Goal: Task Accomplishment & Management: Manage account settings

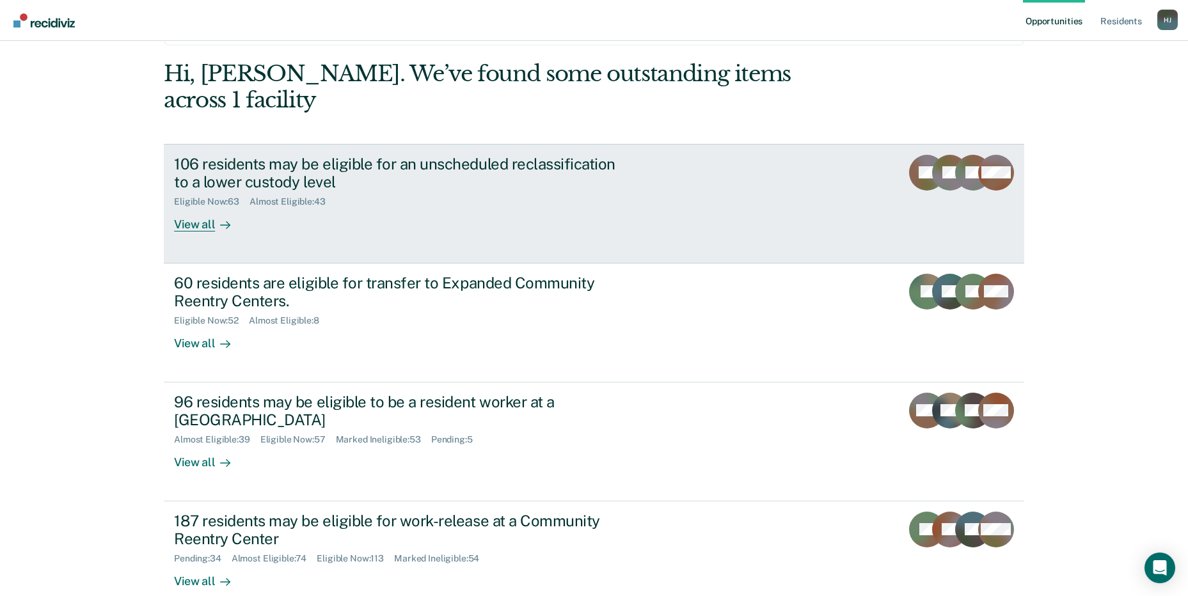
scroll to position [96, 0]
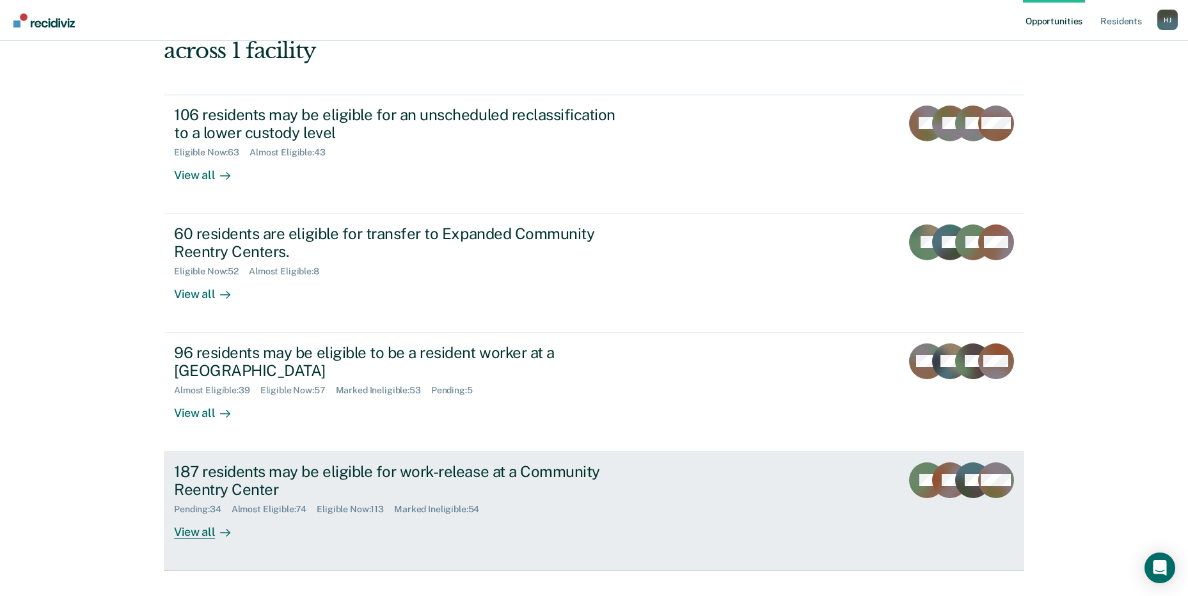
click at [313, 463] on div "187 residents may be eligible for work-release at a Community Reentry Center" at bounding box center [398, 481] width 449 height 37
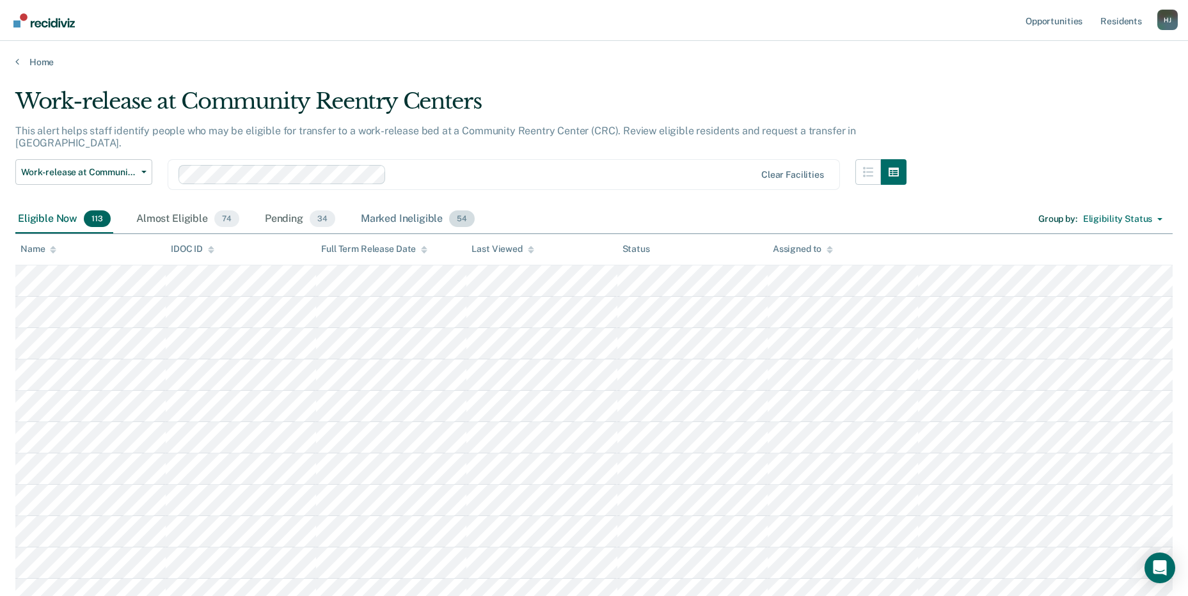
click at [413, 206] on div "Marked Ineligible 54" at bounding box center [417, 219] width 119 height 28
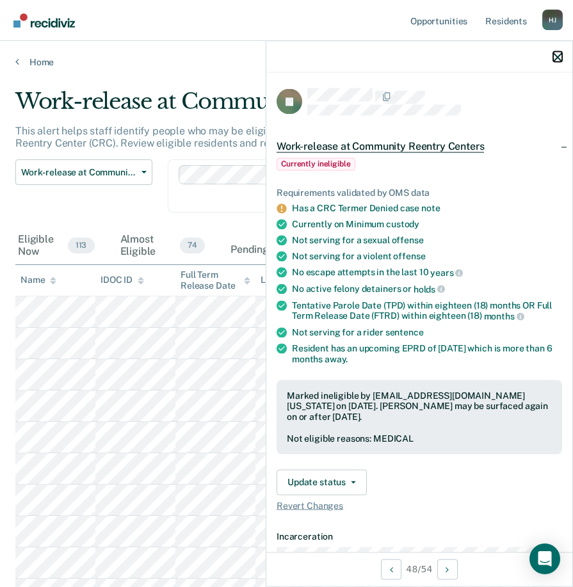
click at [557, 56] on icon "button" at bounding box center [557, 56] width 9 height 9
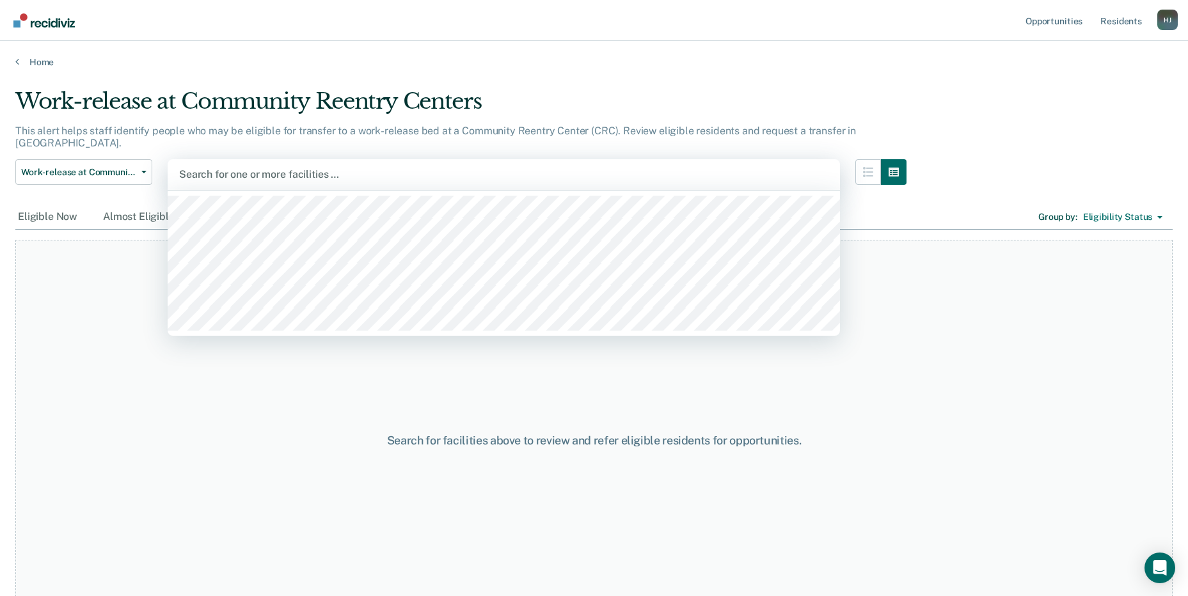
click at [232, 167] on div at bounding box center [503, 174] width 649 height 15
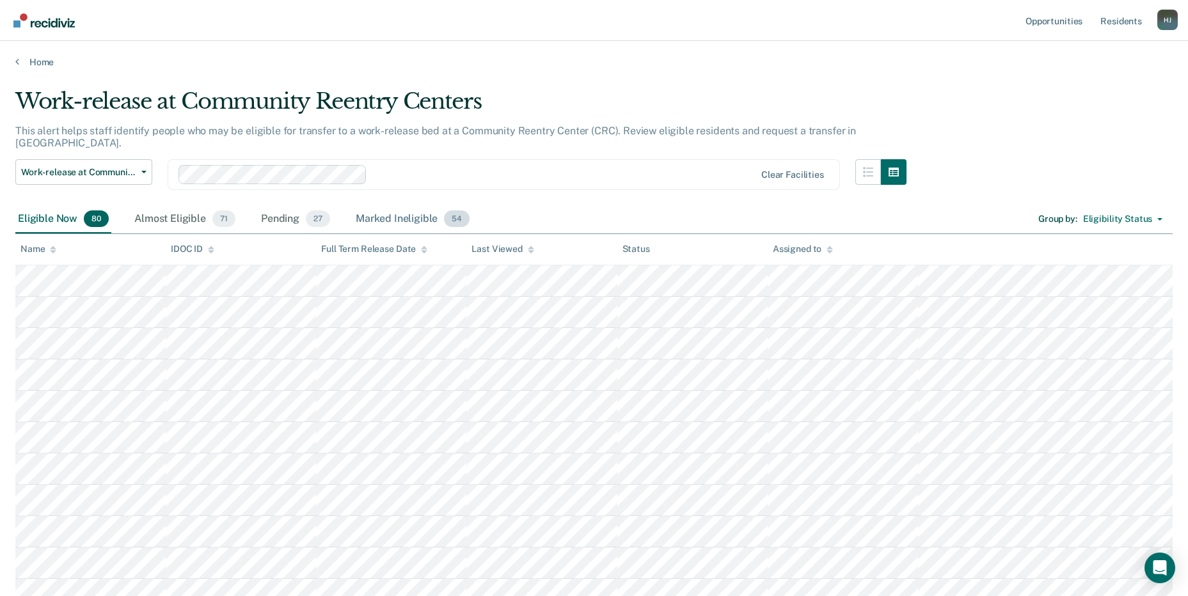
click at [408, 211] on div "Marked Ineligible 54" at bounding box center [412, 219] width 119 height 28
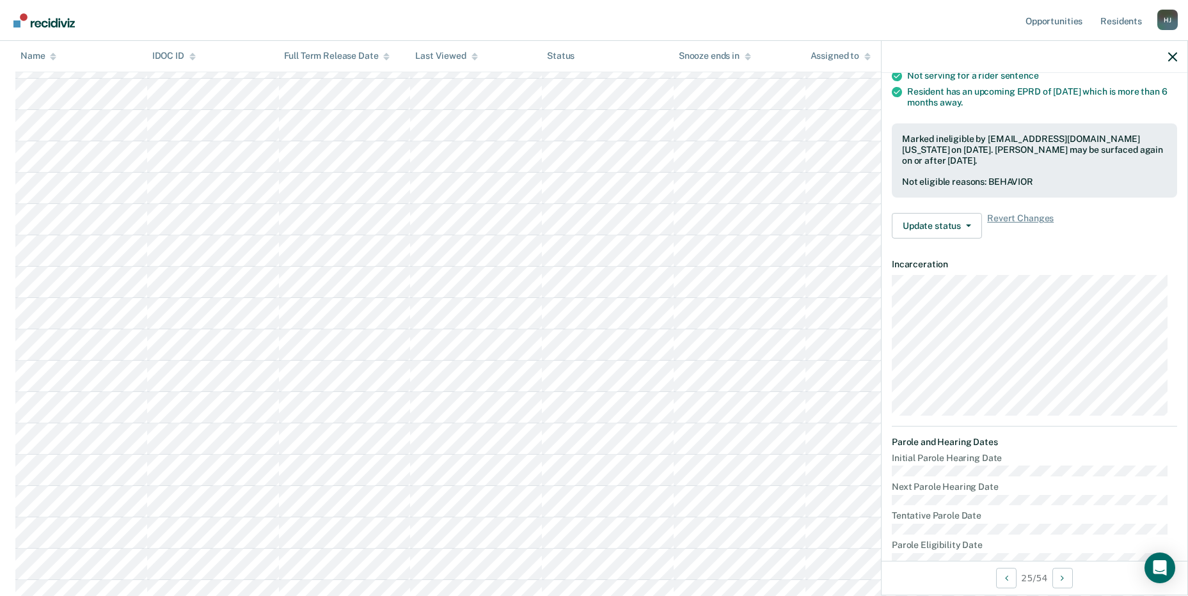
scroll to position [640, 0]
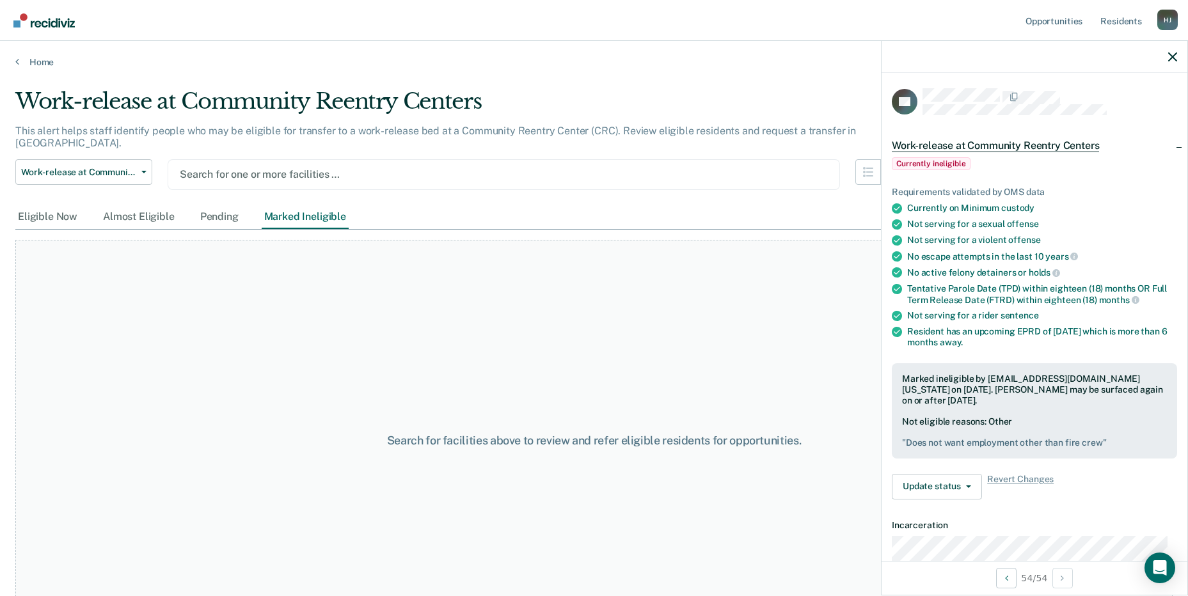
click at [299, 167] on div at bounding box center [504, 174] width 648 height 15
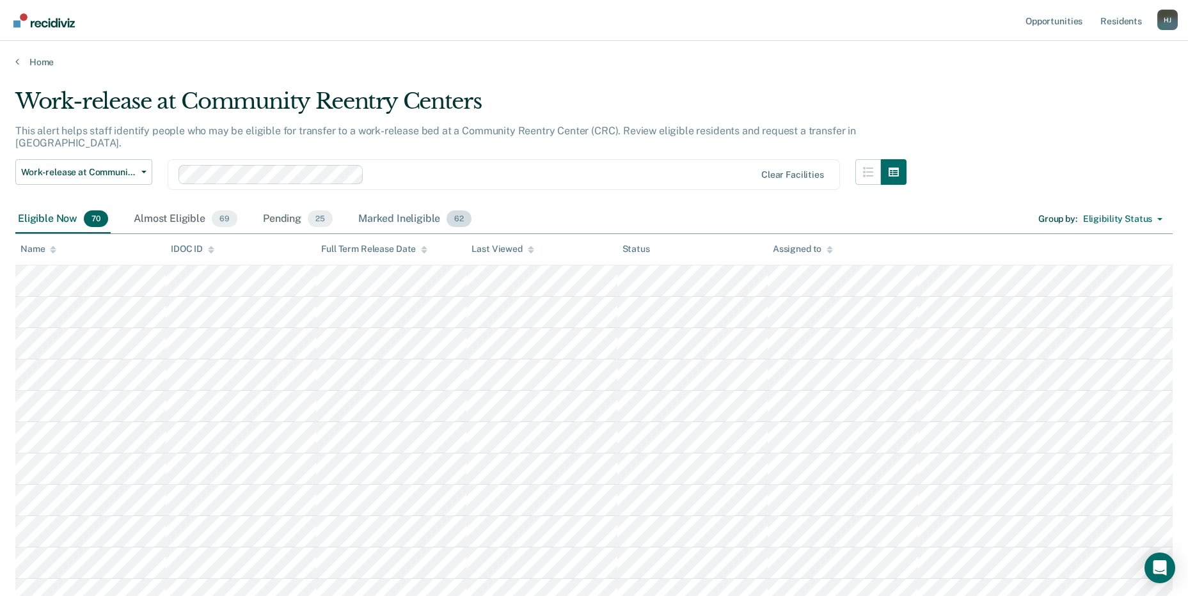
click at [403, 205] on div "Marked Ineligible 62" at bounding box center [415, 219] width 118 height 28
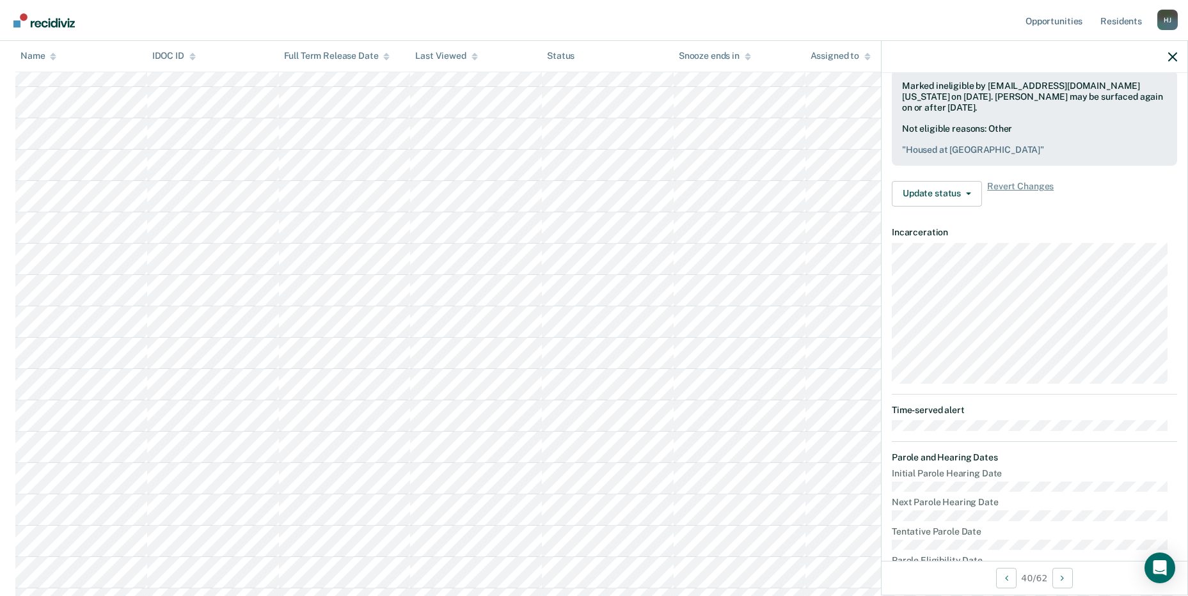
scroll to position [277, 0]
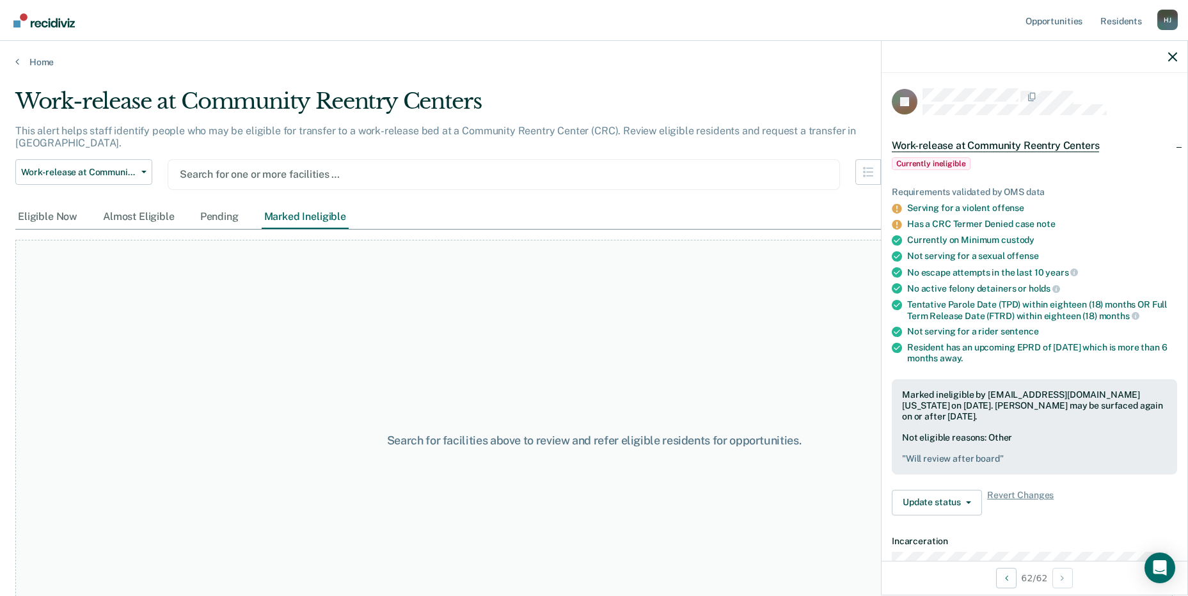
click at [344, 167] on div at bounding box center [504, 174] width 648 height 15
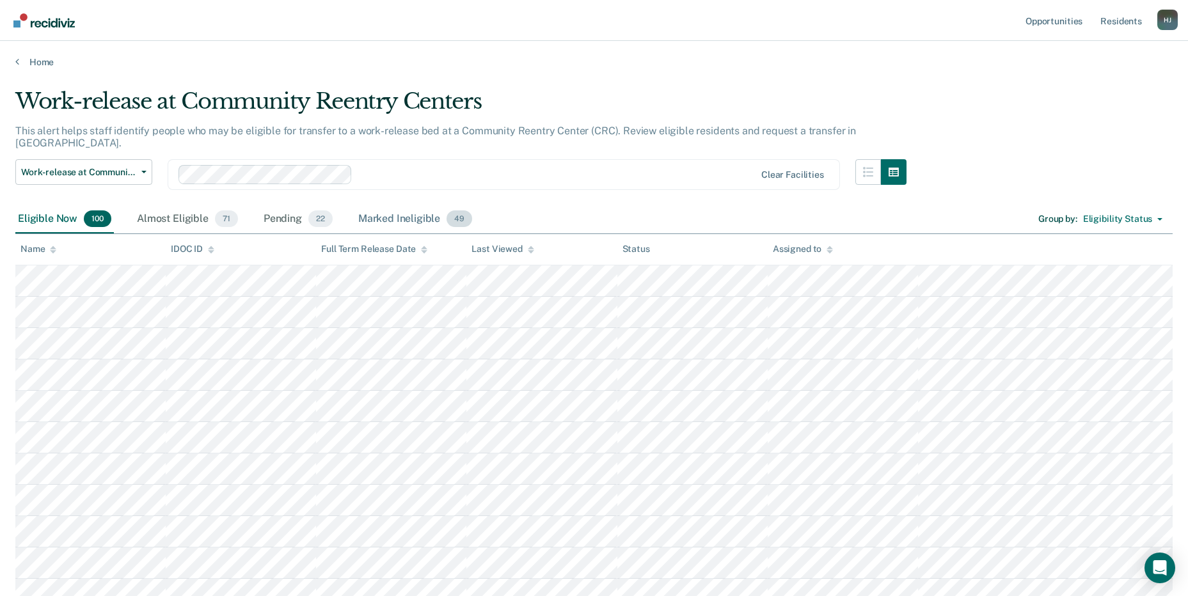
click at [405, 205] on div "Marked Ineligible 49" at bounding box center [415, 219] width 119 height 28
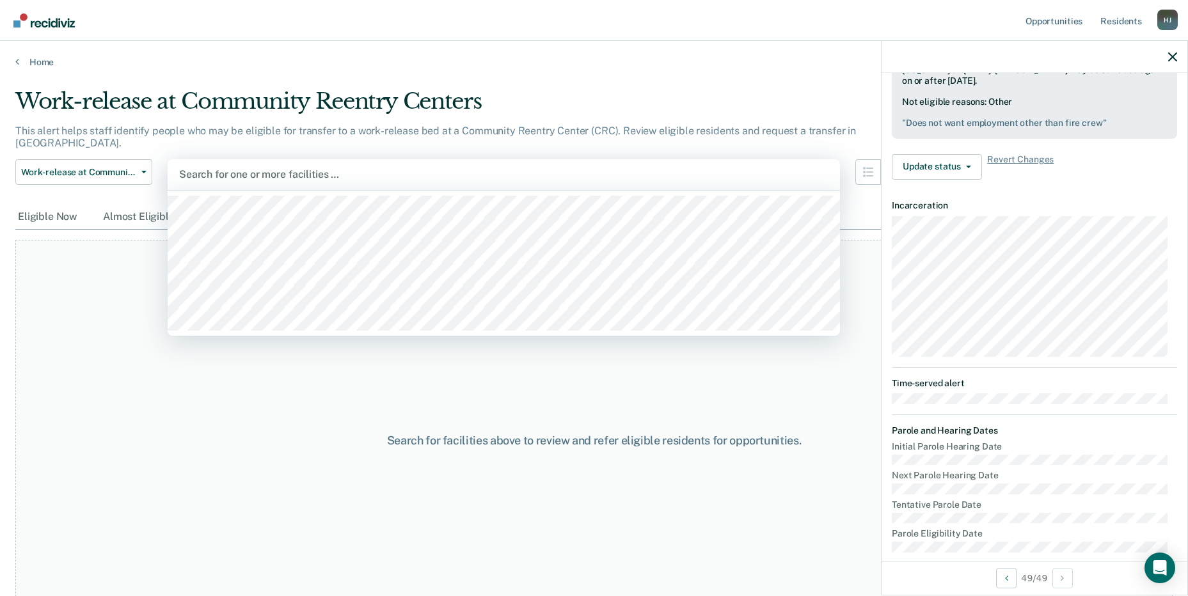
click at [189, 167] on div at bounding box center [503, 174] width 649 height 15
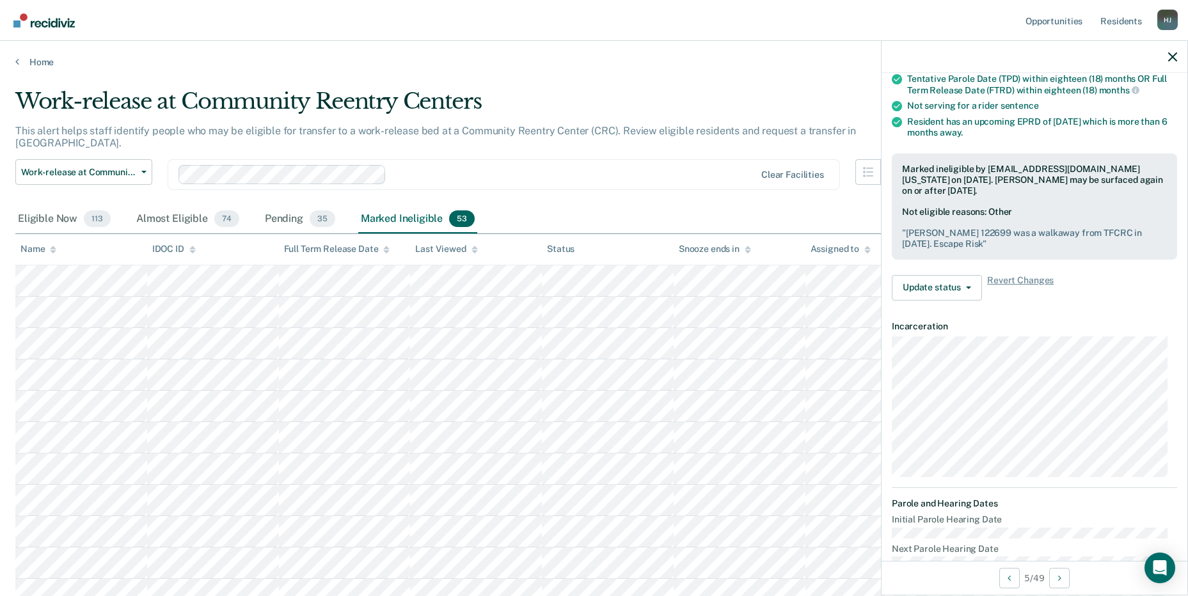
scroll to position [352, 0]
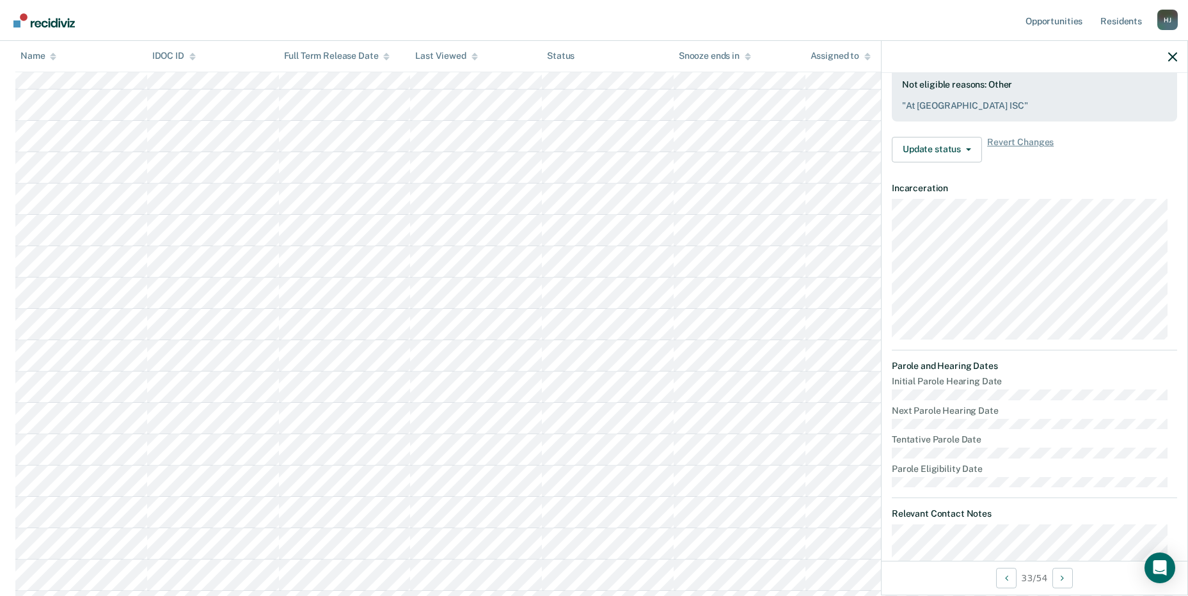
scroll to position [321, 0]
